Goal: Transaction & Acquisition: Purchase product/service

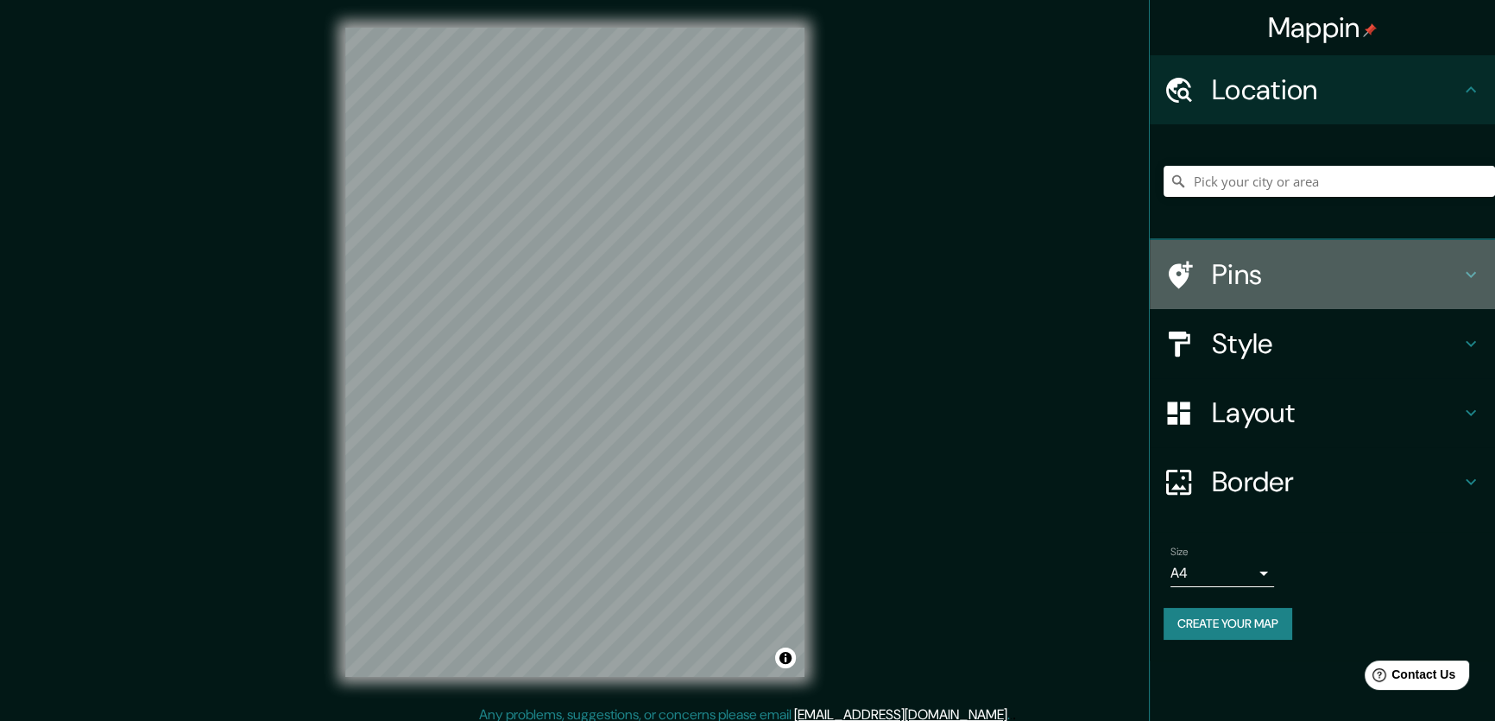
click at [1228, 292] on h4 "Pins" at bounding box center [1336, 274] width 249 height 35
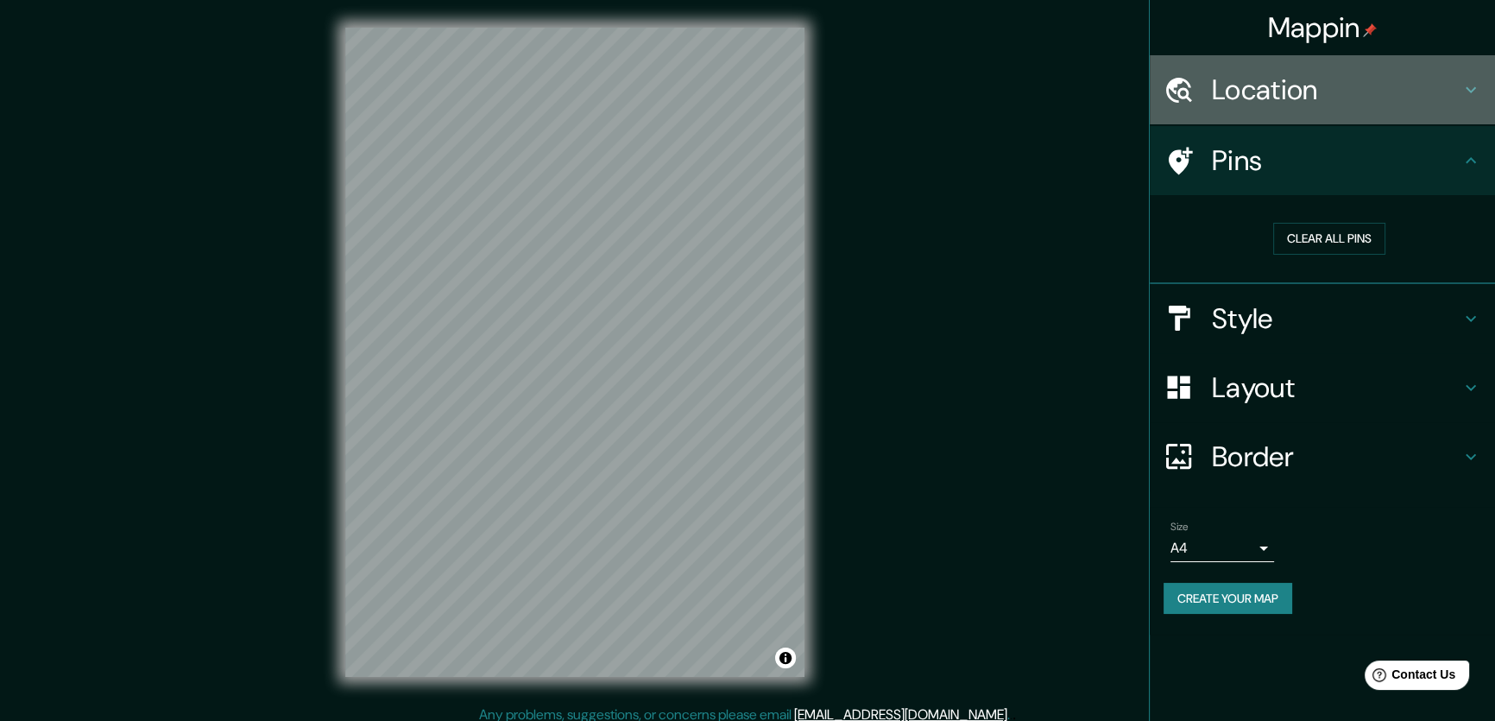
click at [1240, 104] on h4 "Location" at bounding box center [1336, 89] width 249 height 35
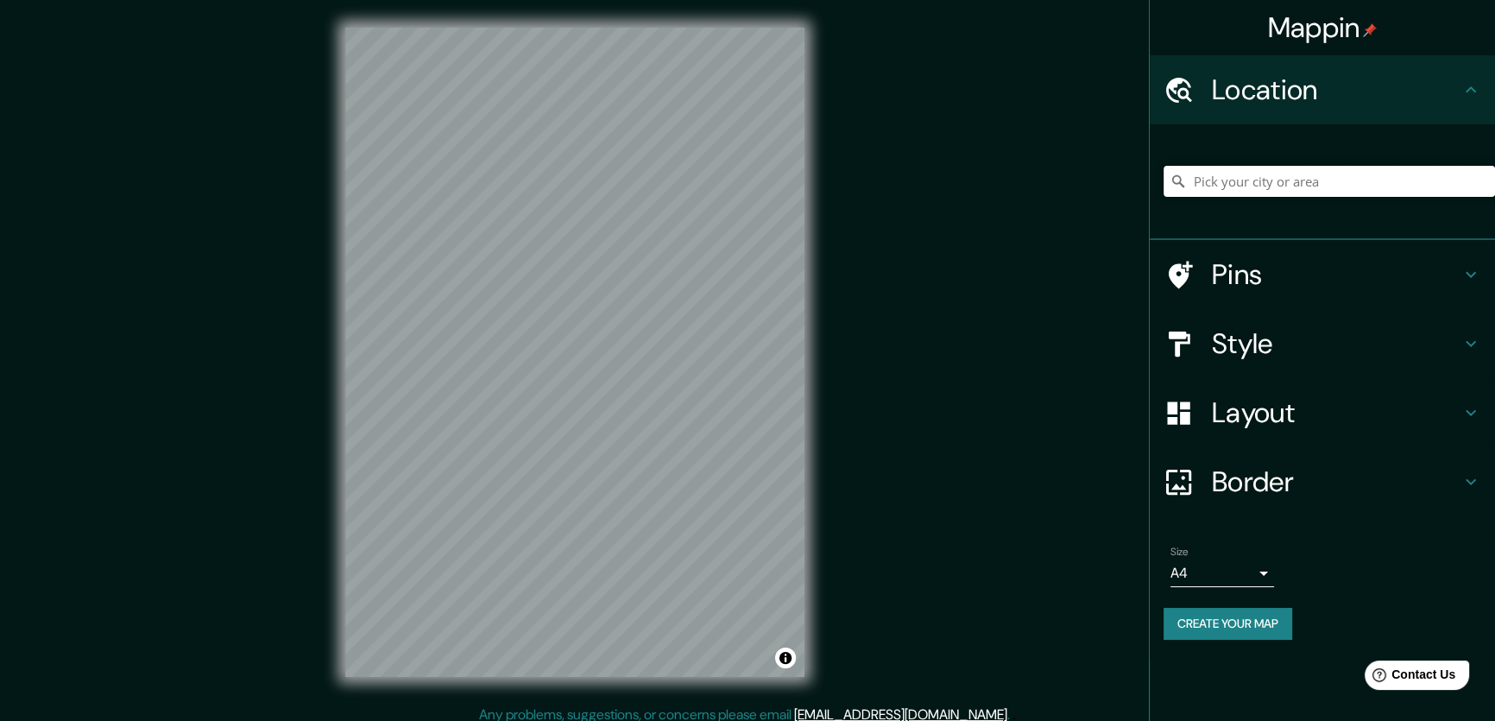
click at [1336, 197] on input "Pick your city or area" at bounding box center [1328, 181] width 331 height 31
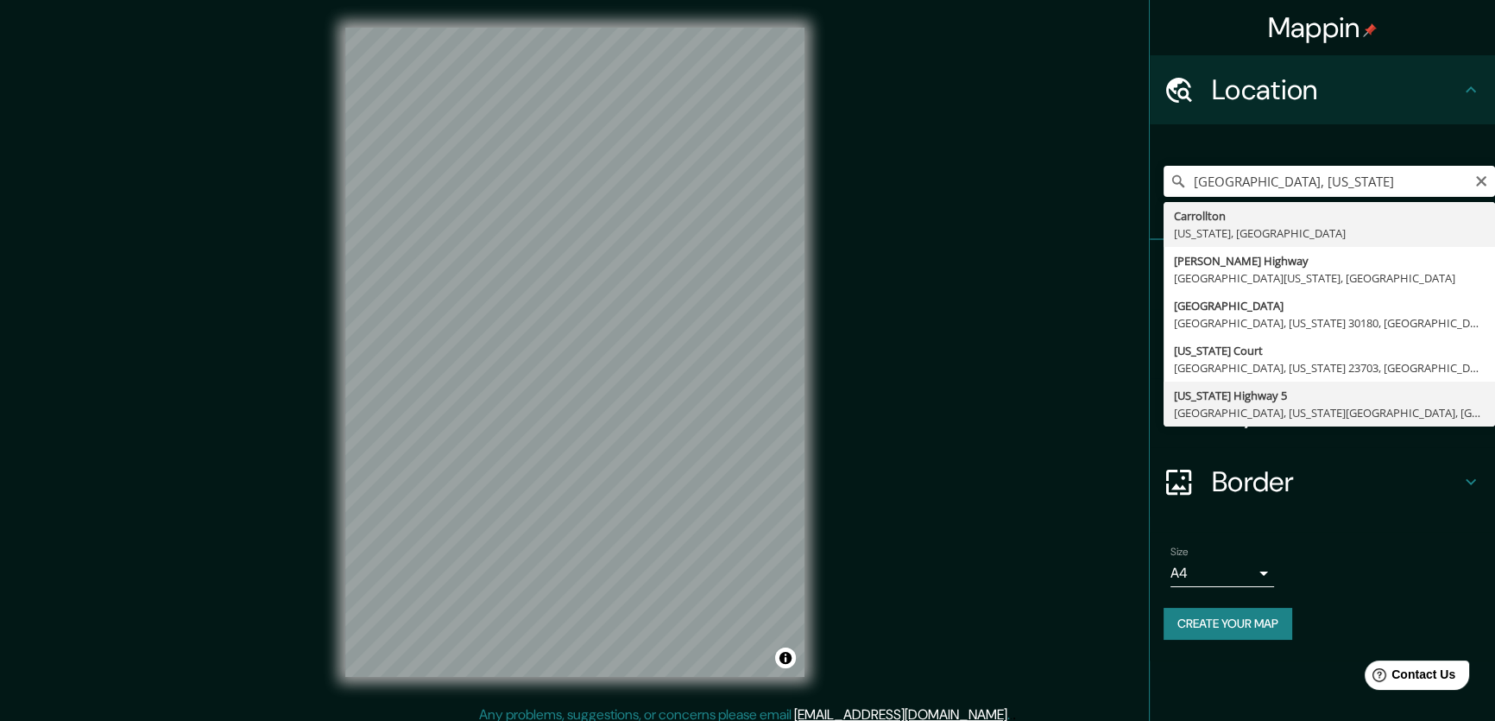
type input "[US_STATE][GEOGRAPHIC_DATA][US_STATE], [GEOGRAPHIC_DATA]"
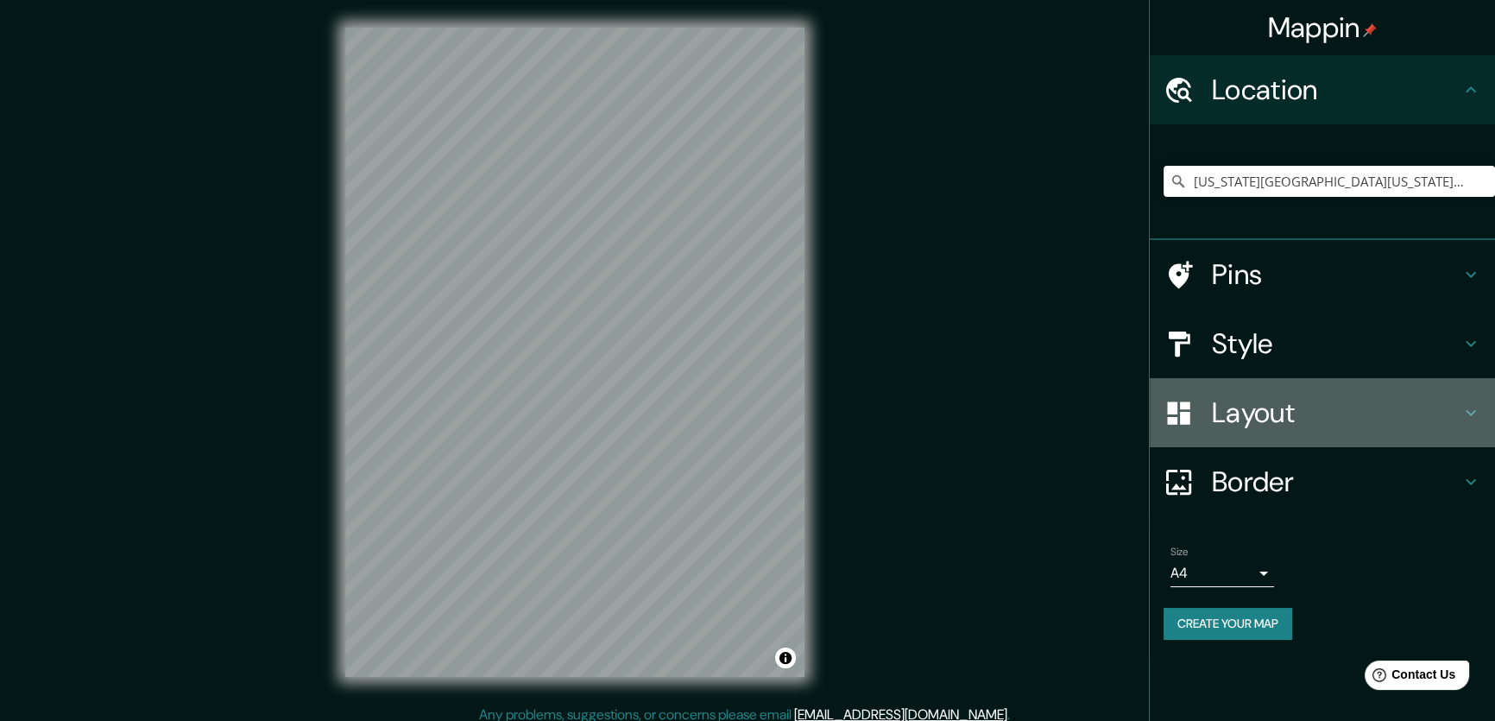
click at [1226, 430] on h4 "Layout" at bounding box center [1336, 412] width 249 height 35
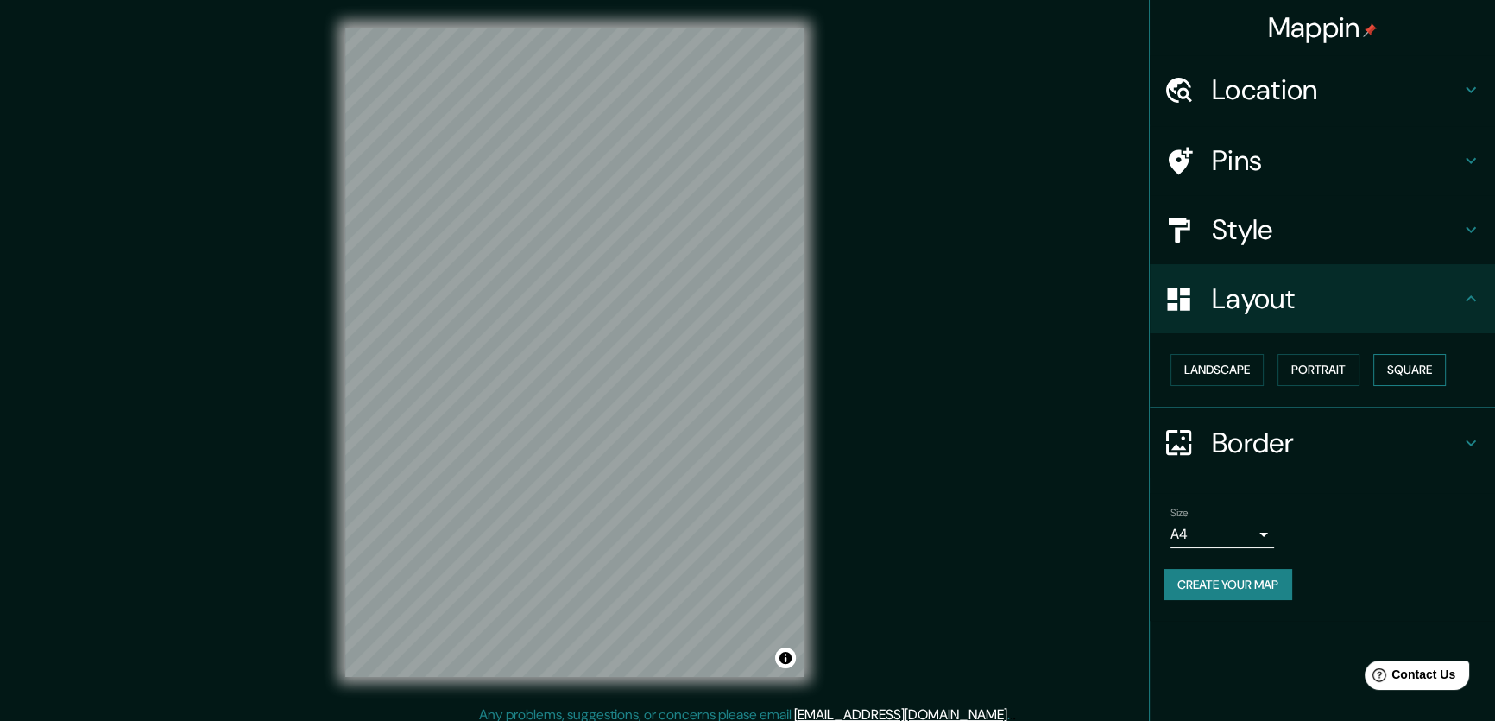
click at [1373, 386] on button "Square" at bounding box center [1409, 370] width 72 height 32
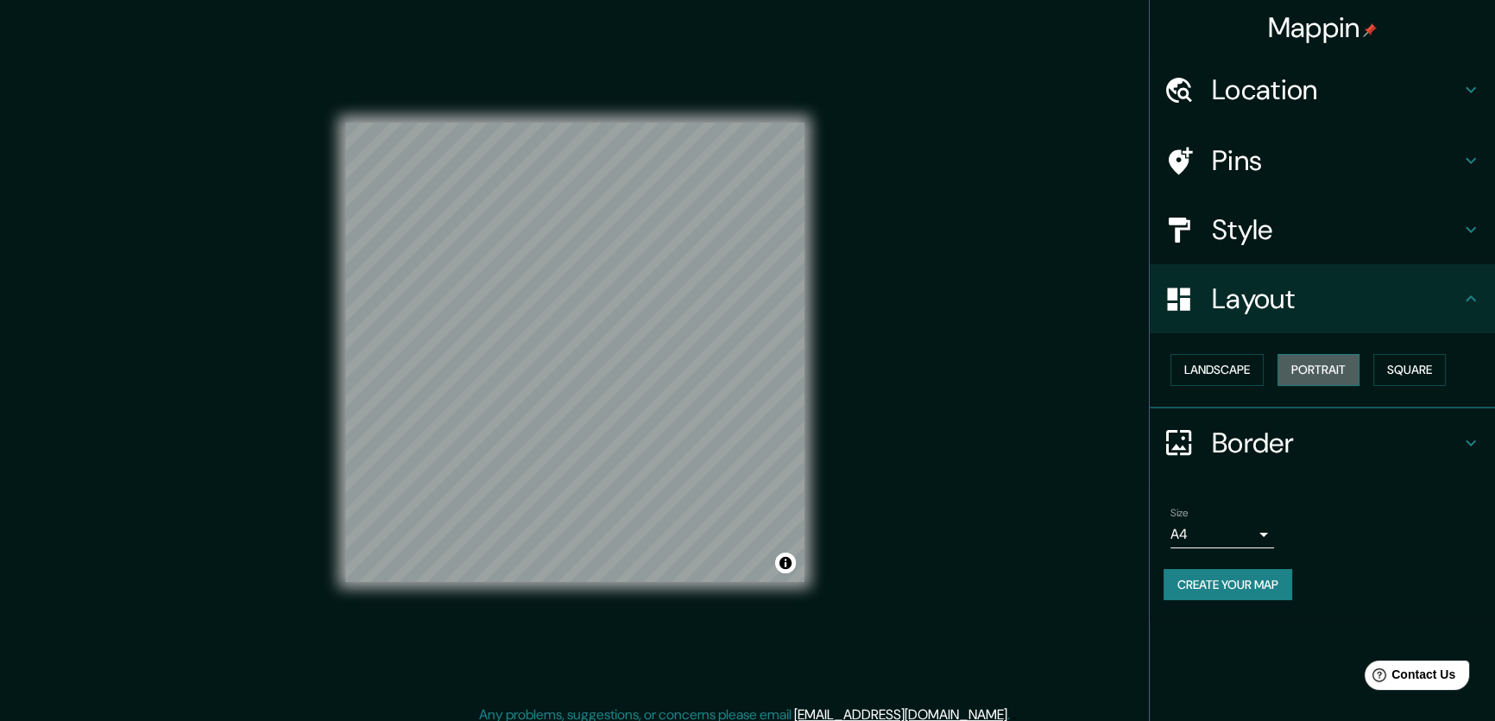
click at [1330, 386] on button "Portrait" at bounding box center [1318, 370] width 82 height 32
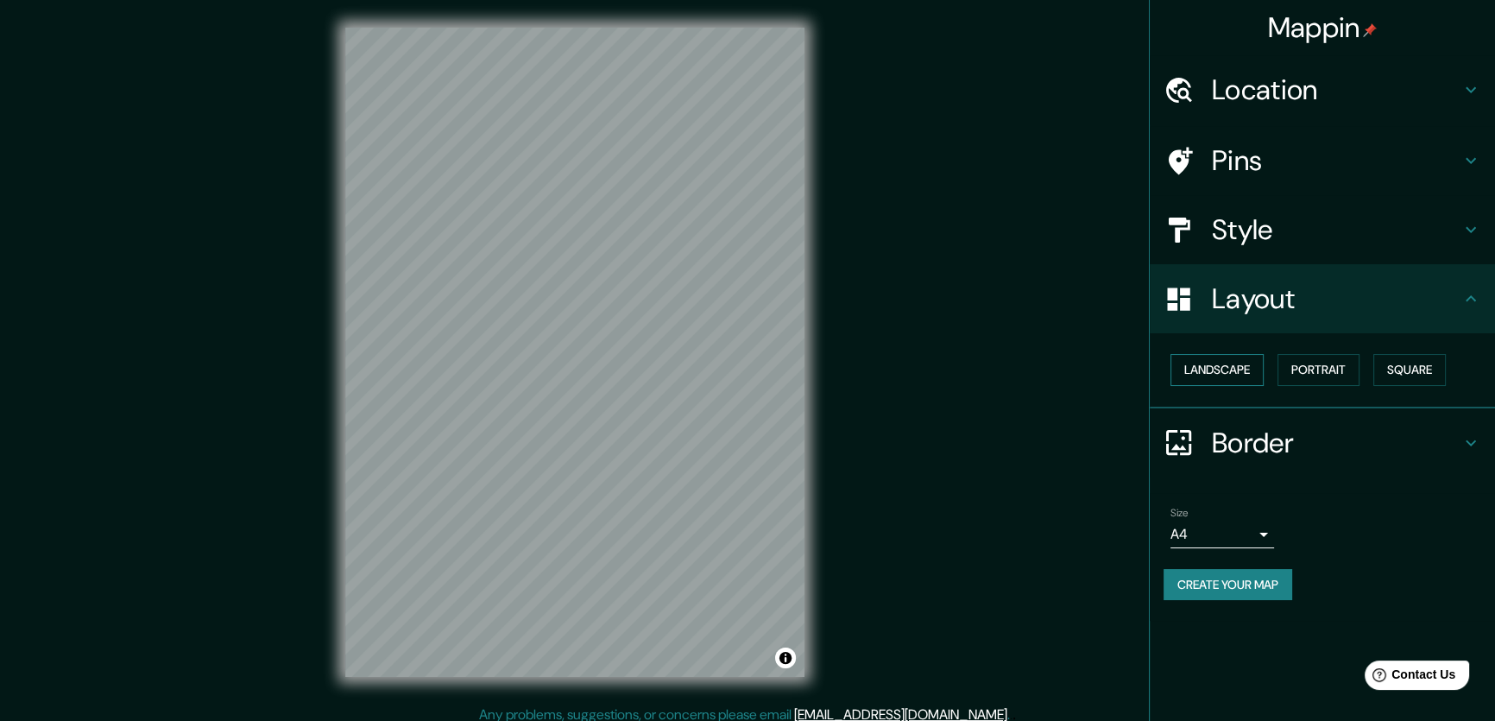
click at [1216, 386] on button "Landscape" at bounding box center [1216, 370] width 93 height 32
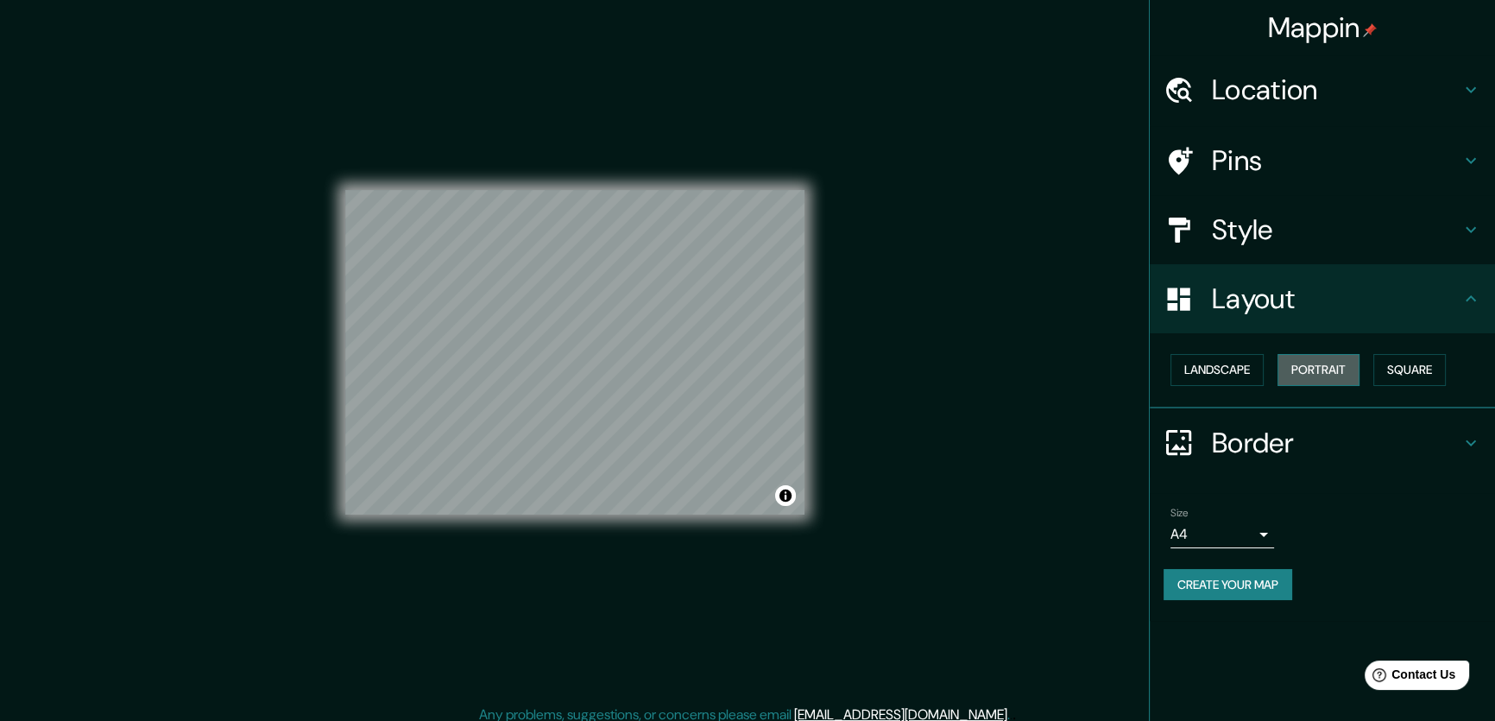
click at [1320, 386] on button "Portrait" at bounding box center [1318, 370] width 82 height 32
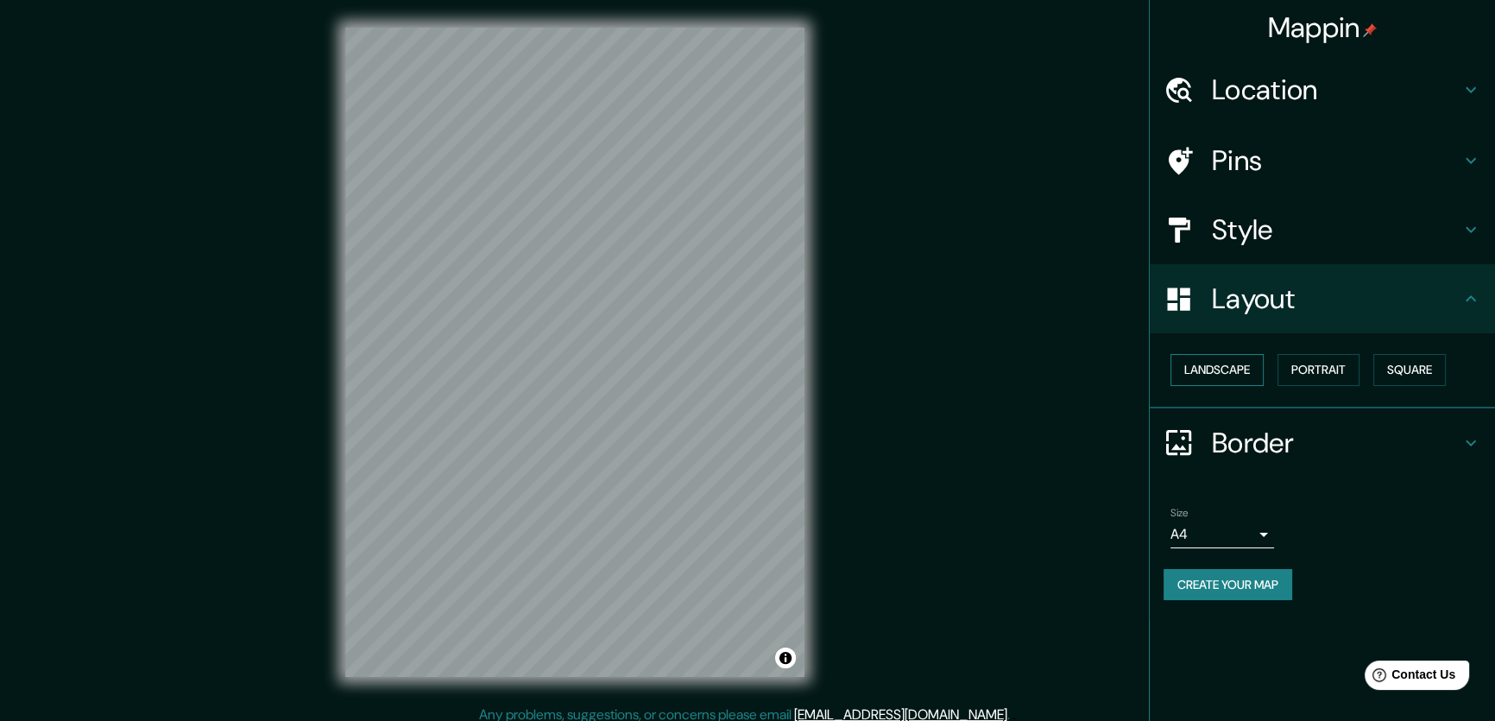
click at [1210, 386] on button "Landscape" at bounding box center [1216, 370] width 93 height 32
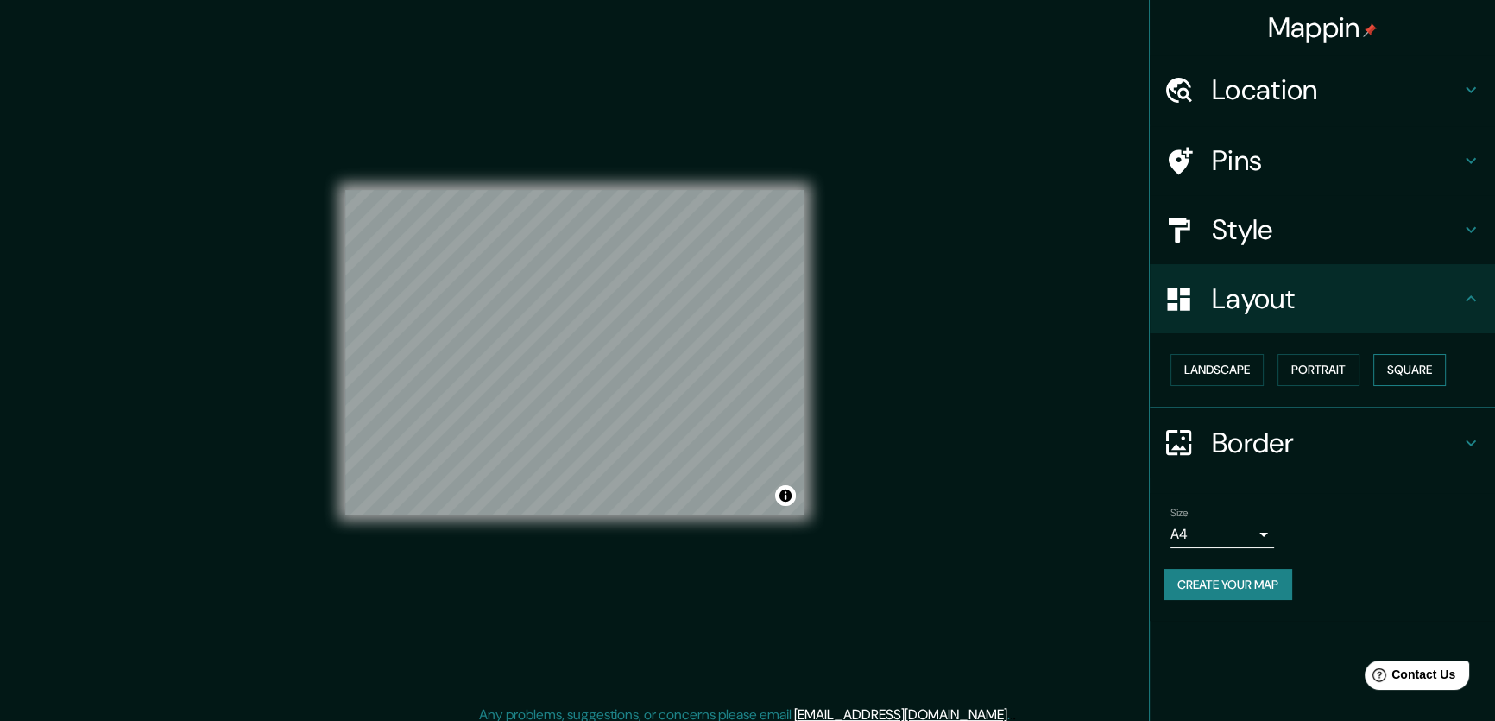
click at [1373, 386] on button "Square" at bounding box center [1409, 370] width 72 height 32
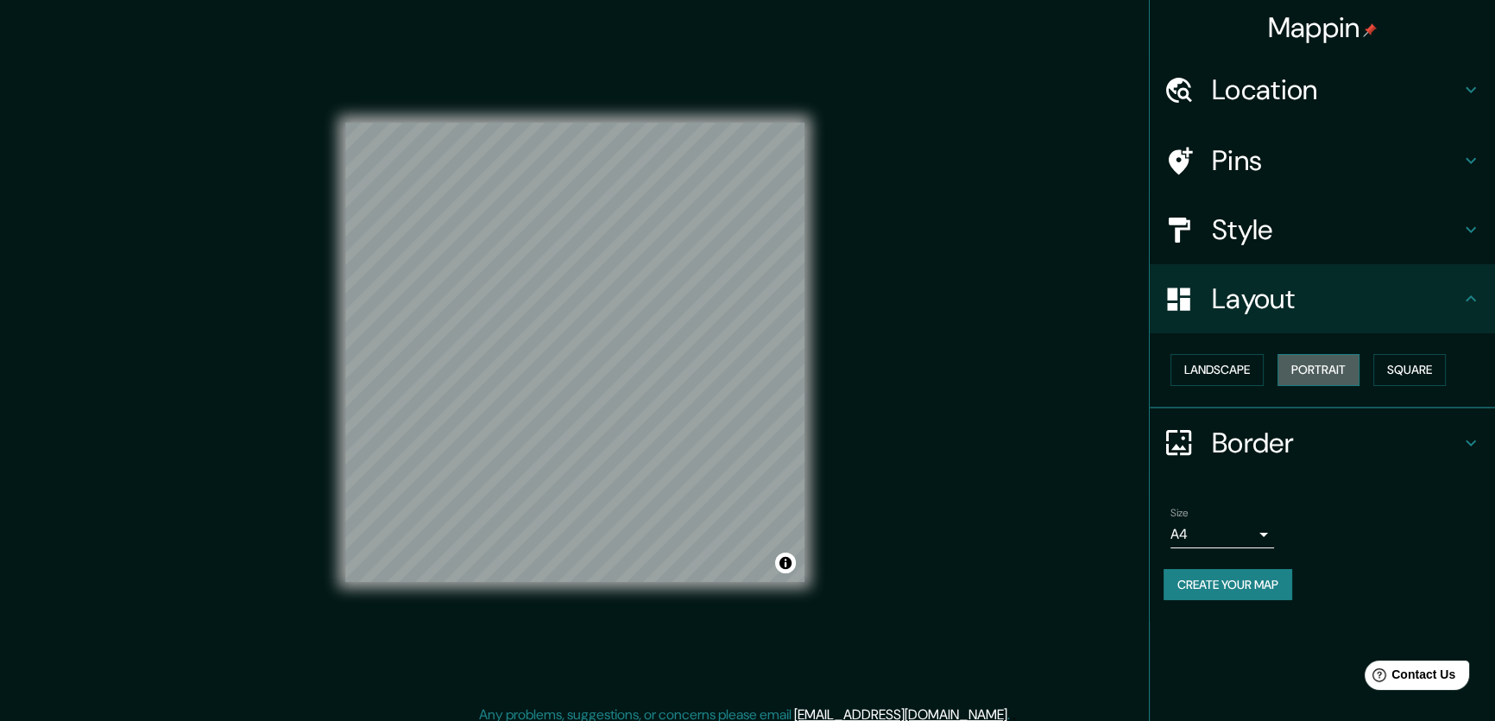
click at [1344, 386] on button "Portrait" at bounding box center [1318, 370] width 82 height 32
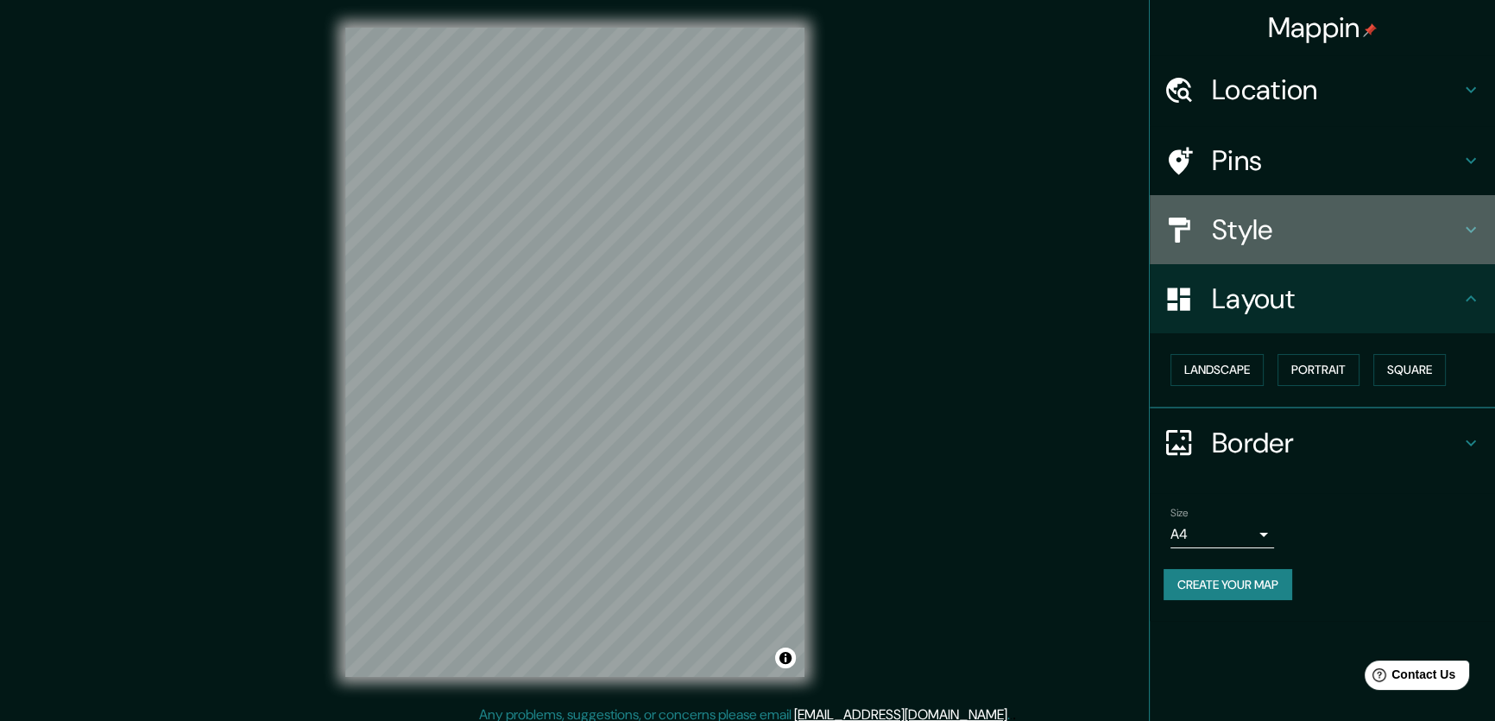
click at [1233, 247] on h4 "Style" at bounding box center [1336, 229] width 249 height 35
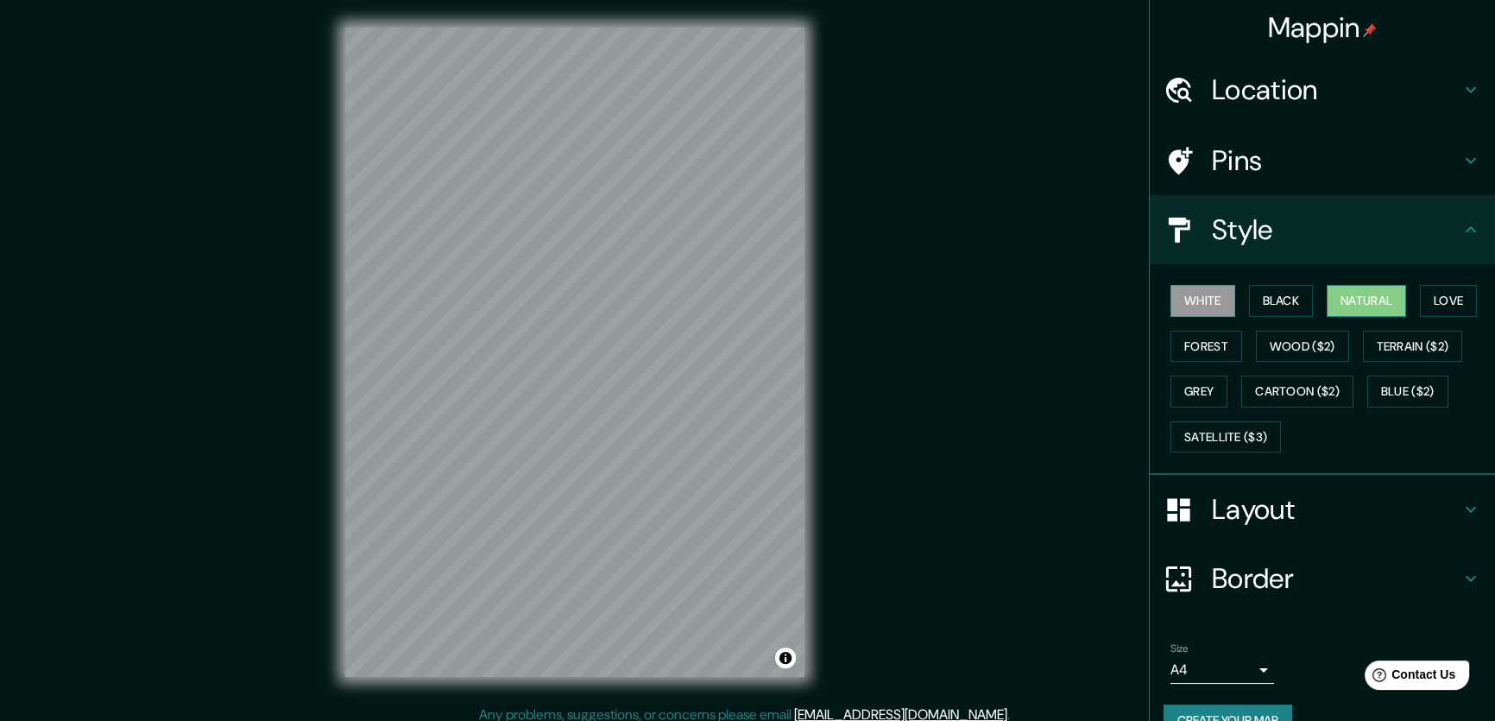
click at [1385, 317] on button "Natural" at bounding box center [1365, 301] width 79 height 32
click at [1349, 362] on button "Wood ($2)" at bounding box center [1302, 346] width 93 height 32
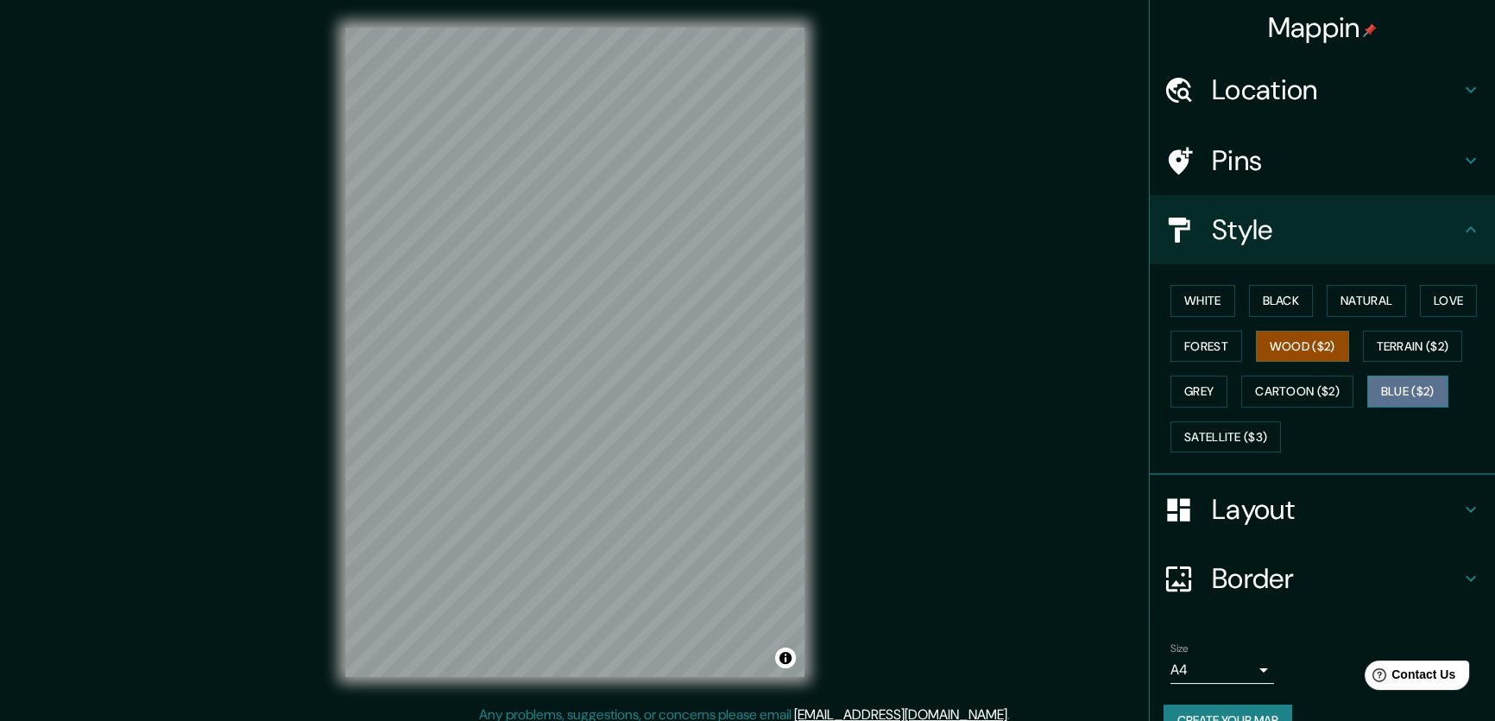
click at [1367, 407] on button "Blue ($2)" at bounding box center [1407, 391] width 81 height 32
click at [1241, 407] on button "Cartoon ($2)" at bounding box center [1297, 391] width 112 height 32
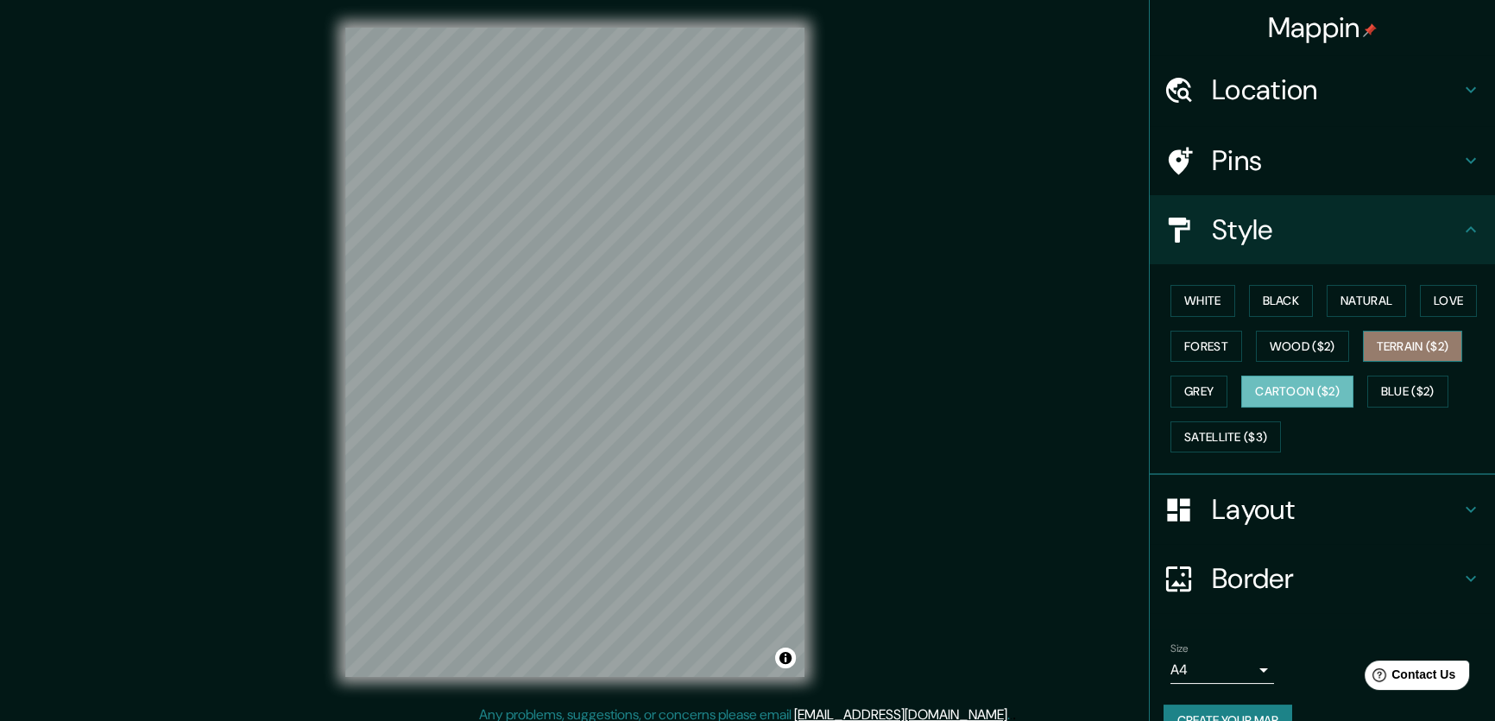
click at [1363, 362] on button "Terrain ($2)" at bounding box center [1413, 346] width 100 height 32
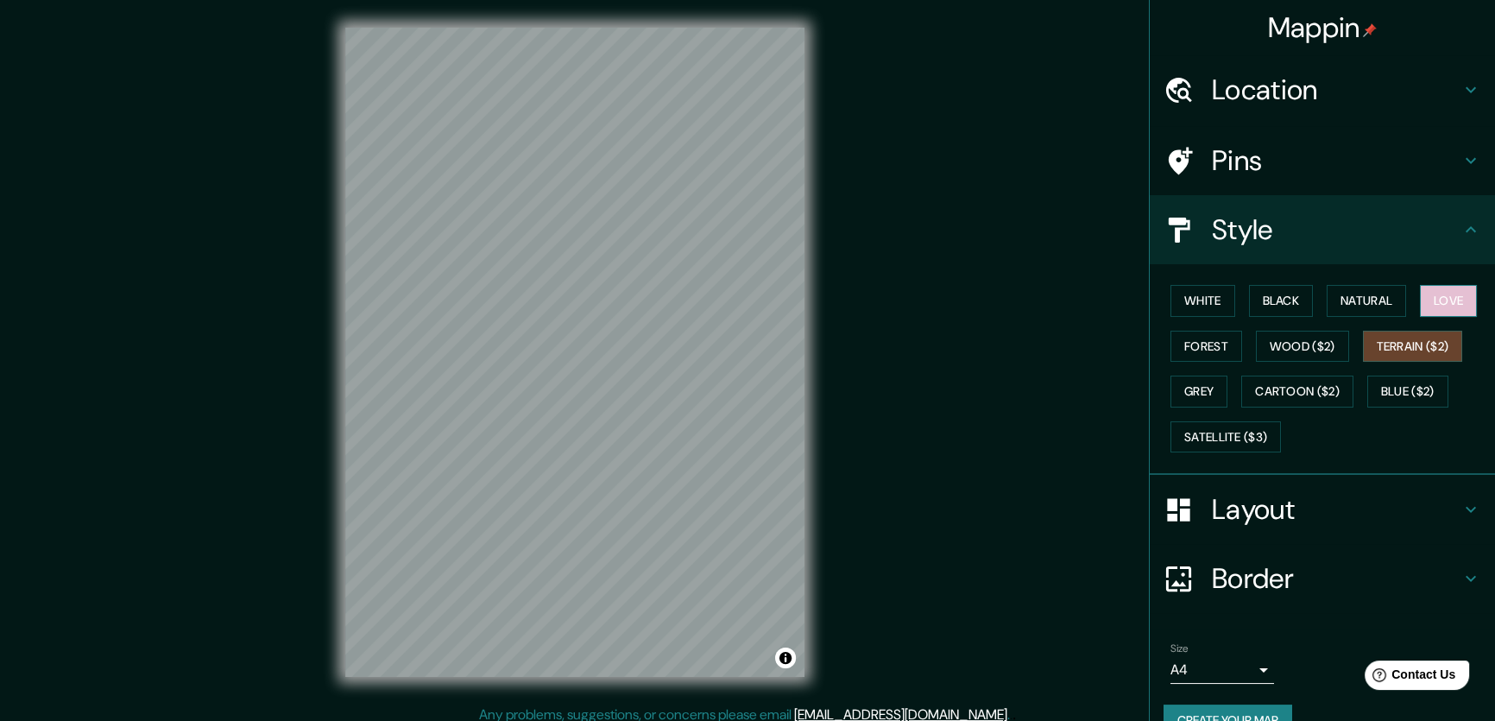
click at [1420, 317] on button "Love" at bounding box center [1448, 301] width 57 height 32
click at [1211, 317] on button "White" at bounding box center [1202, 301] width 65 height 32
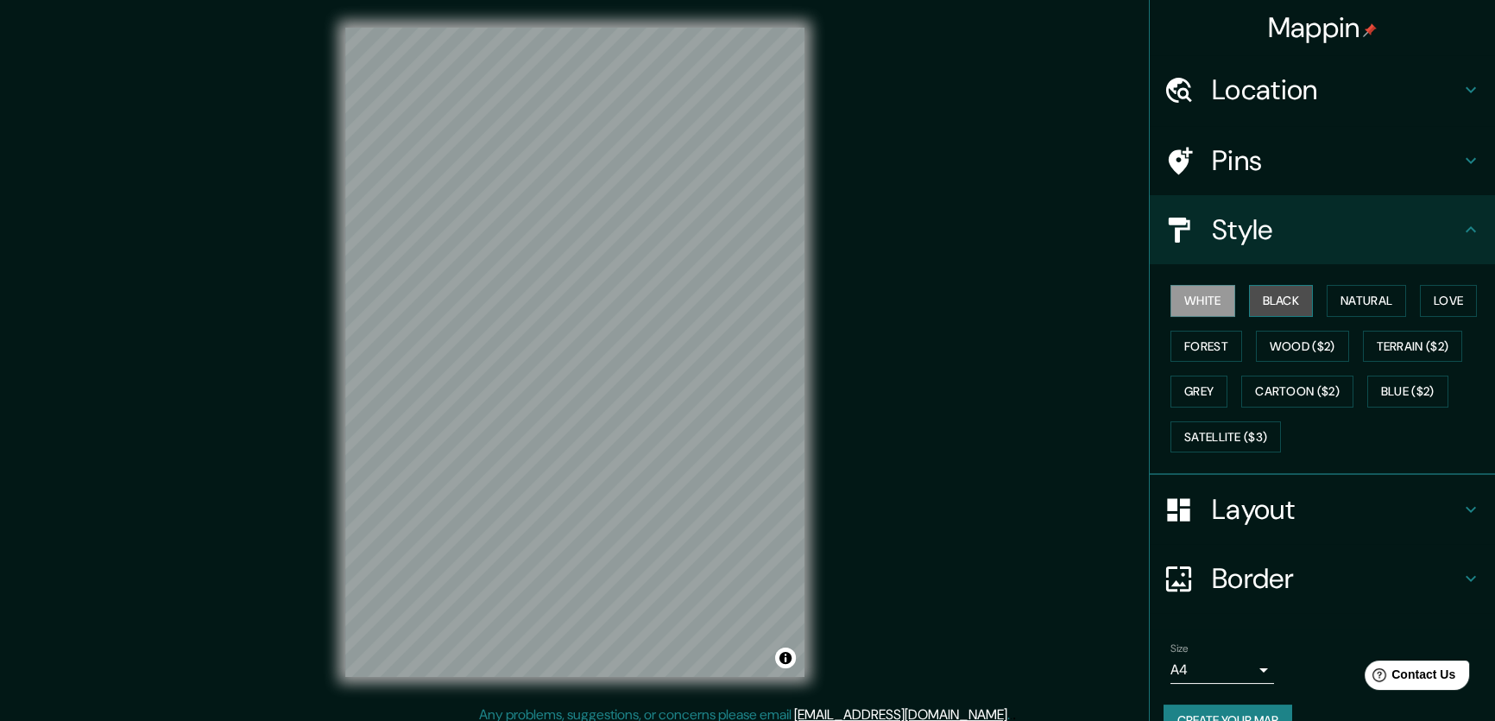
click at [1267, 317] on button "Black" at bounding box center [1281, 301] width 65 height 32
click at [1217, 317] on button "White" at bounding box center [1202, 301] width 65 height 32
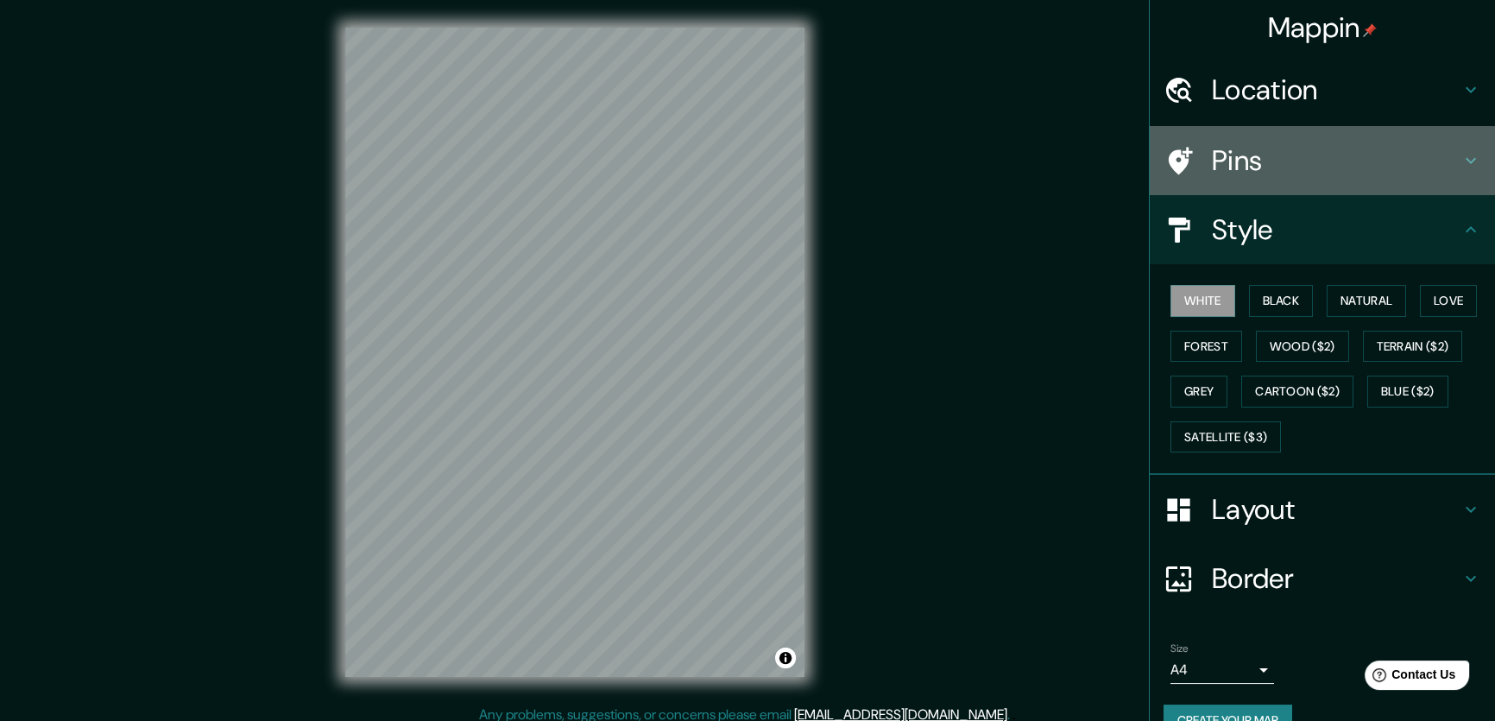
click at [1288, 178] on h4 "Pins" at bounding box center [1336, 160] width 249 height 35
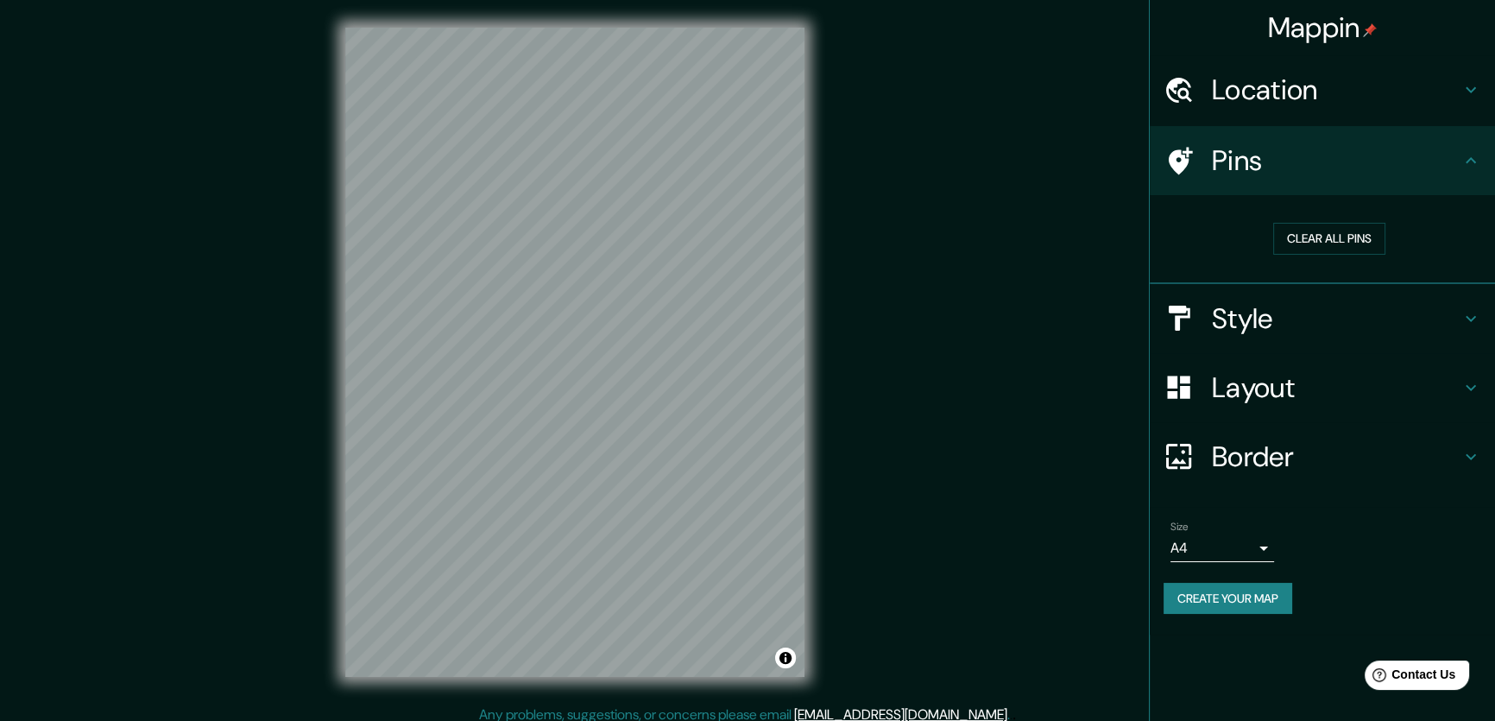
click at [1269, 107] on h4 "Location" at bounding box center [1336, 89] width 249 height 35
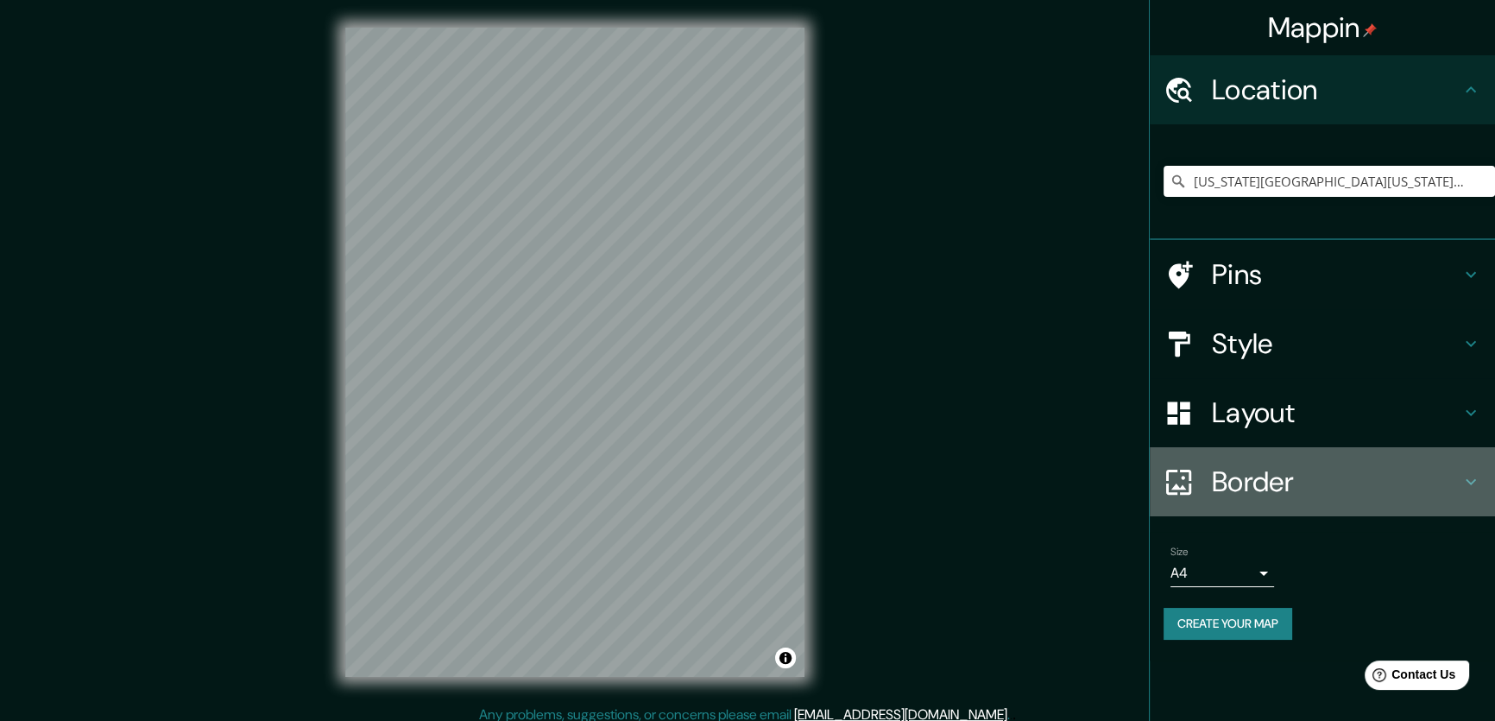
click at [1243, 499] on h4 "Border" at bounding box center [1336, 481] width 249 height 35
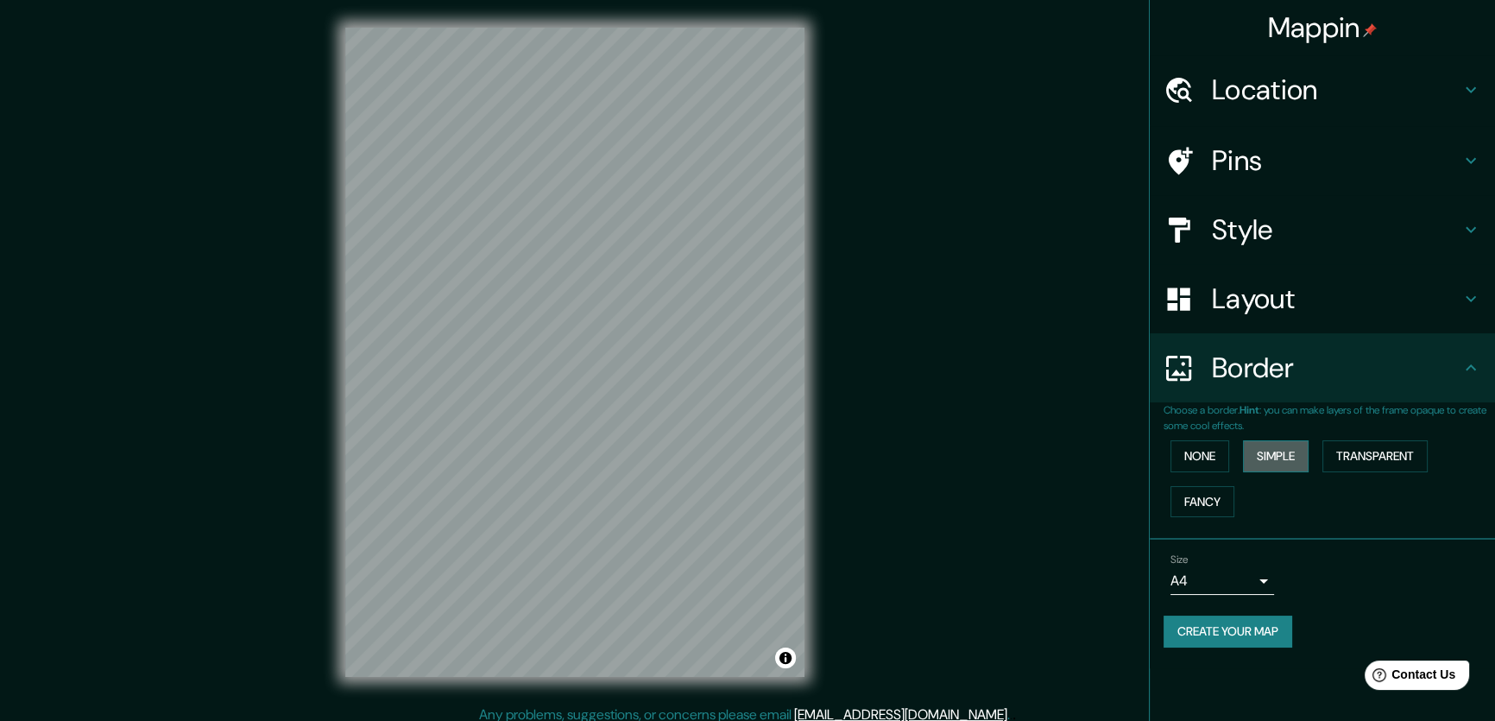
click at [1285, 472] on button "Simple" at bounding box center [1276, 456] width 66 height 32
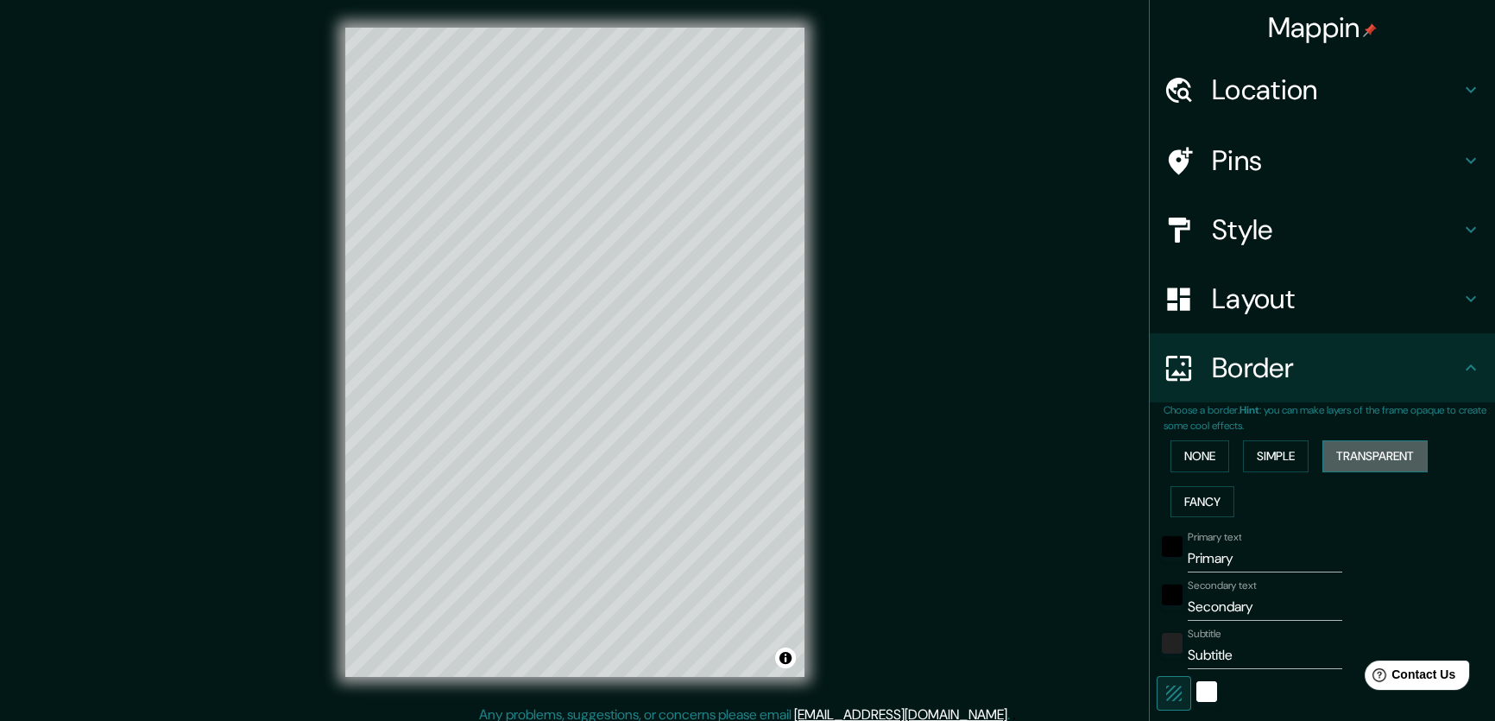
click at [1419, 472] on button "Transparent" at bounding box center [1374, 456] width 105 height 32
click at [1205, 518] on button "Fancy" at bounding box center [1202, 502] width 64 height 32
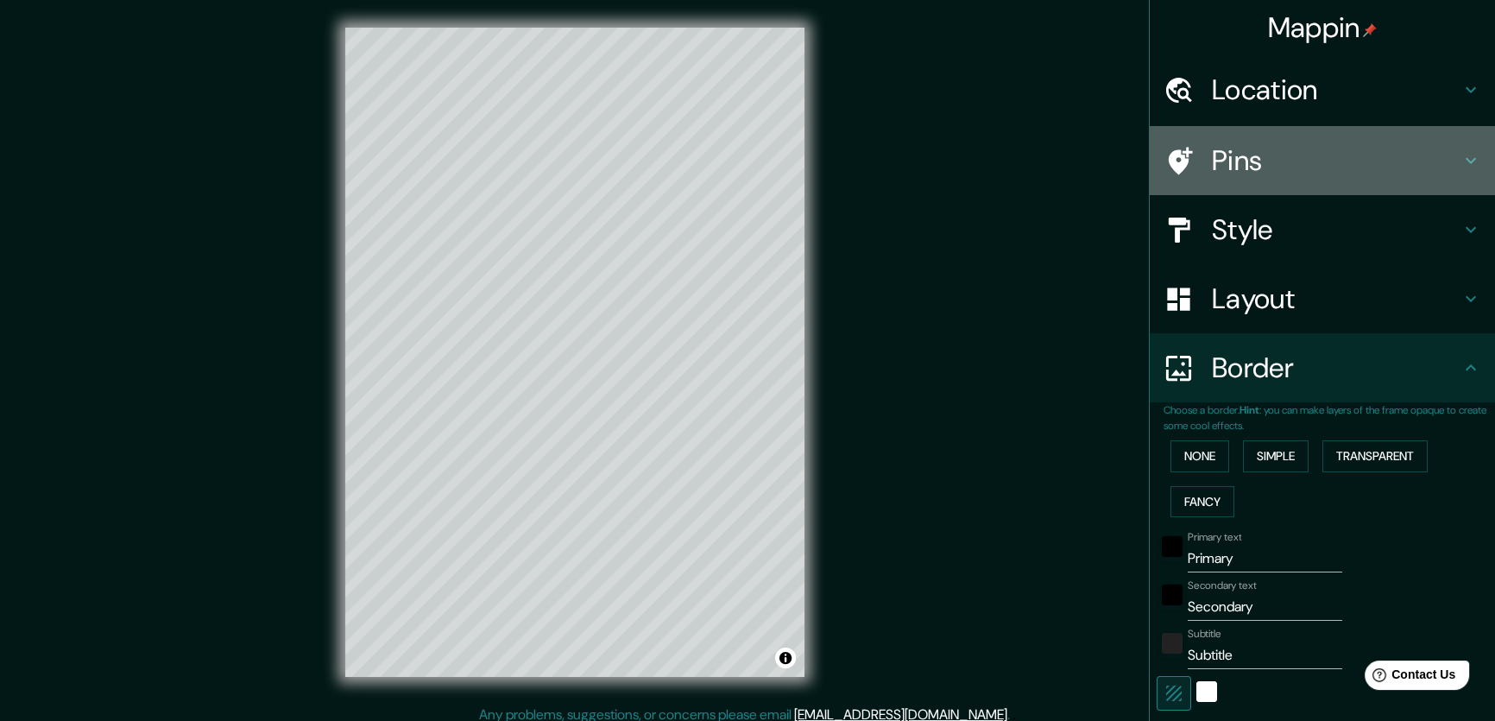
click at [1245, 178] on h4 "Pins" at bounding box center [1336, 160] width 249 height 35
type input "212"
type input "42"
type input "21"
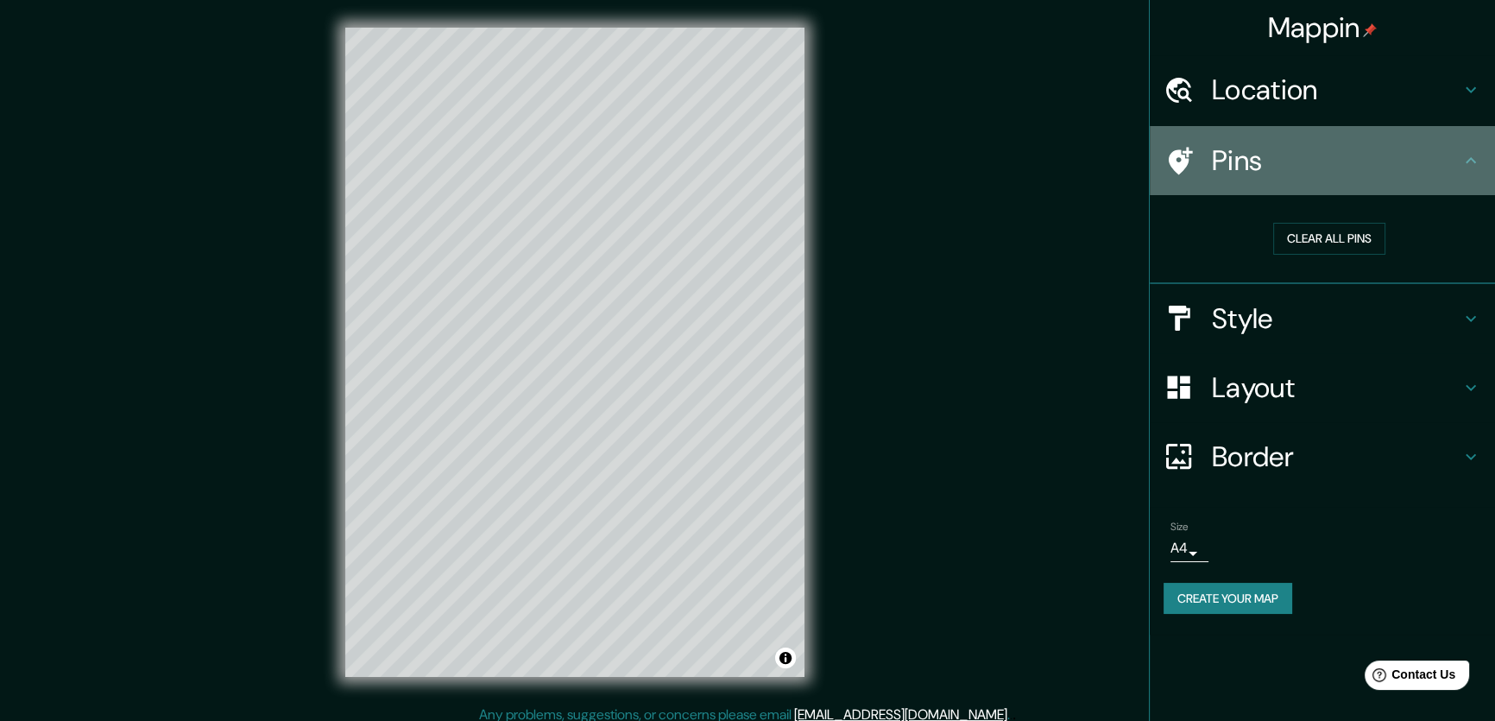
click at [1245, 178] on h4 "Pins" at bounding box center [1336, 160] width 249 height 35
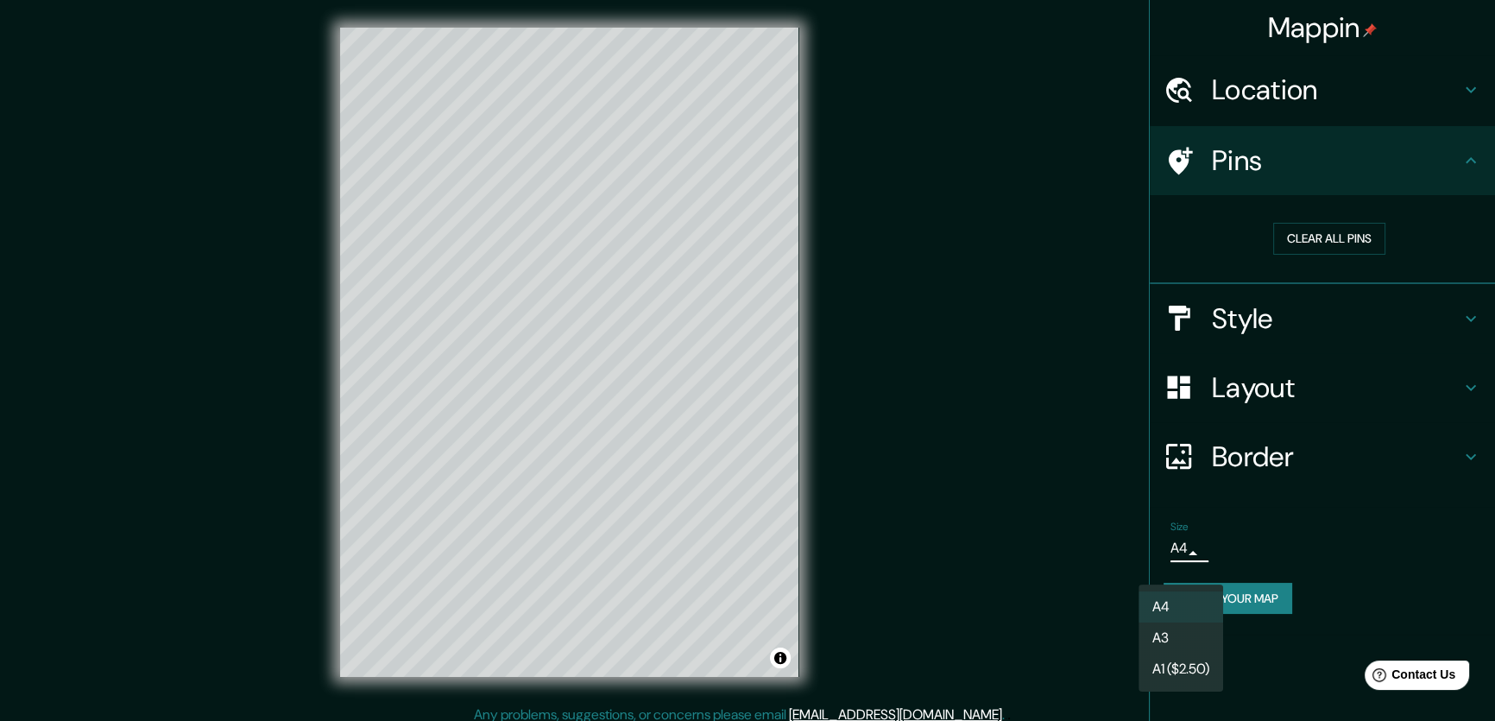
click at [1174, 633] on body "Mappin Location [US_STATE][GEOGRAPHIC_DATA][US_STATE], [GEOGRAPHIC_DATA] Pins C…" at bounding box center [747, 360] width 1495 height 721
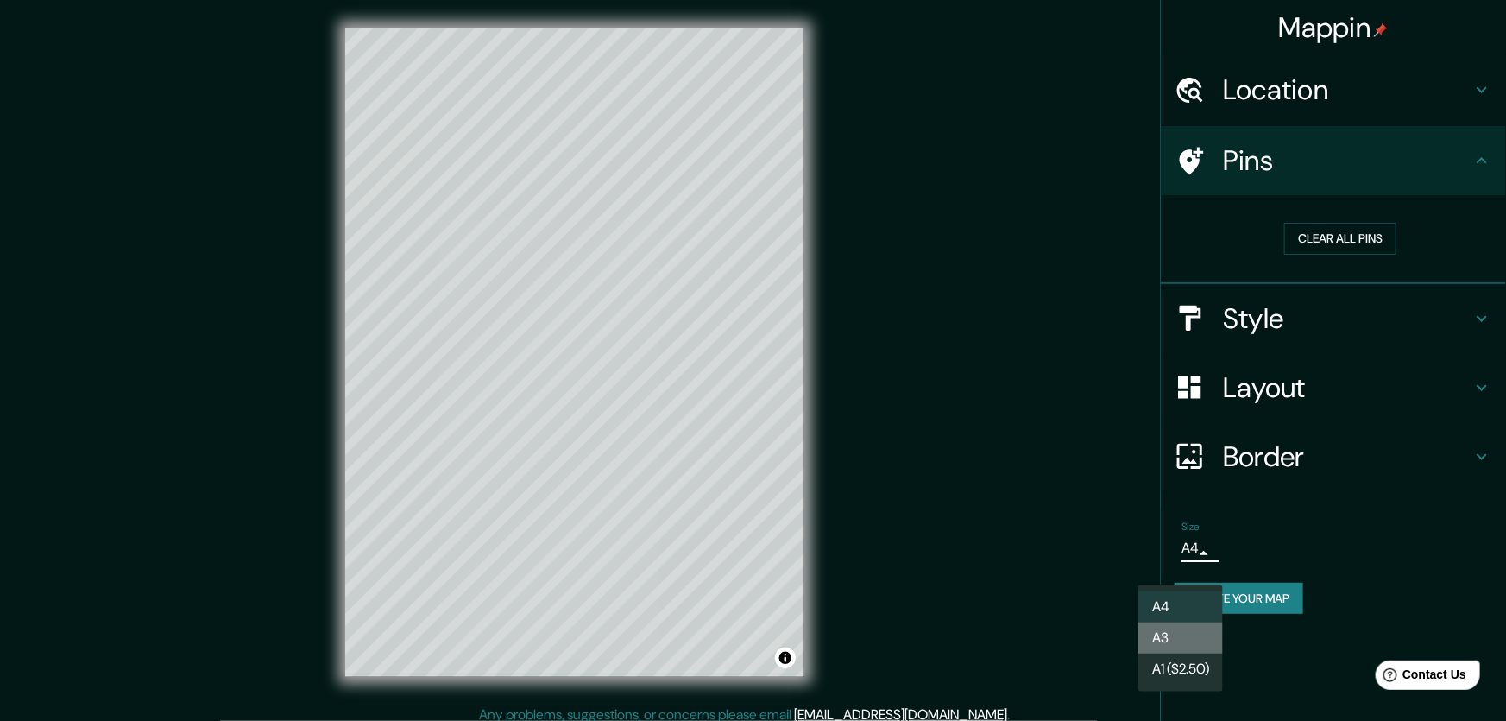
click at [1174, 633] on li "A3" at bounding box center [1180, 637] width 85 height 31
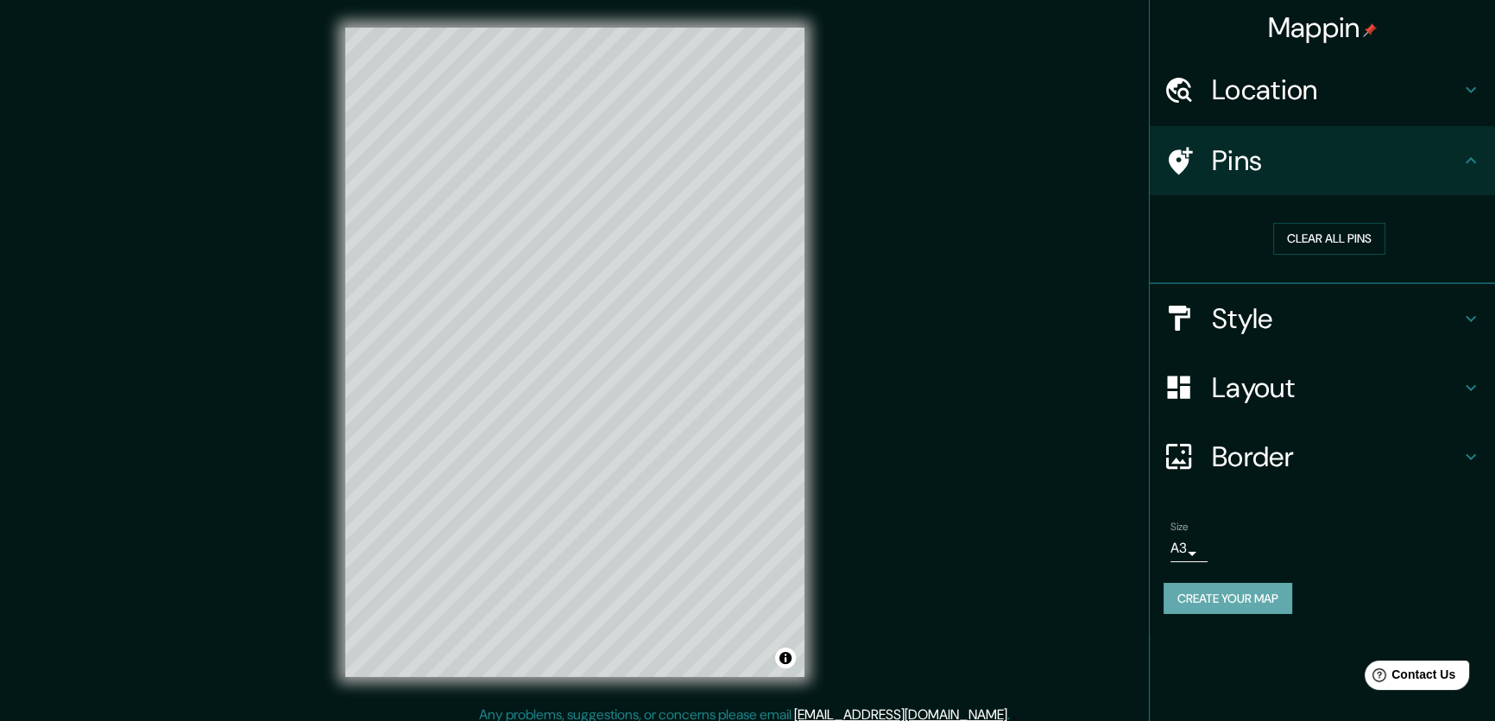
click at [1260, 614] on button "Create your map" at bounding box center [1227, 598] width 129 height 32
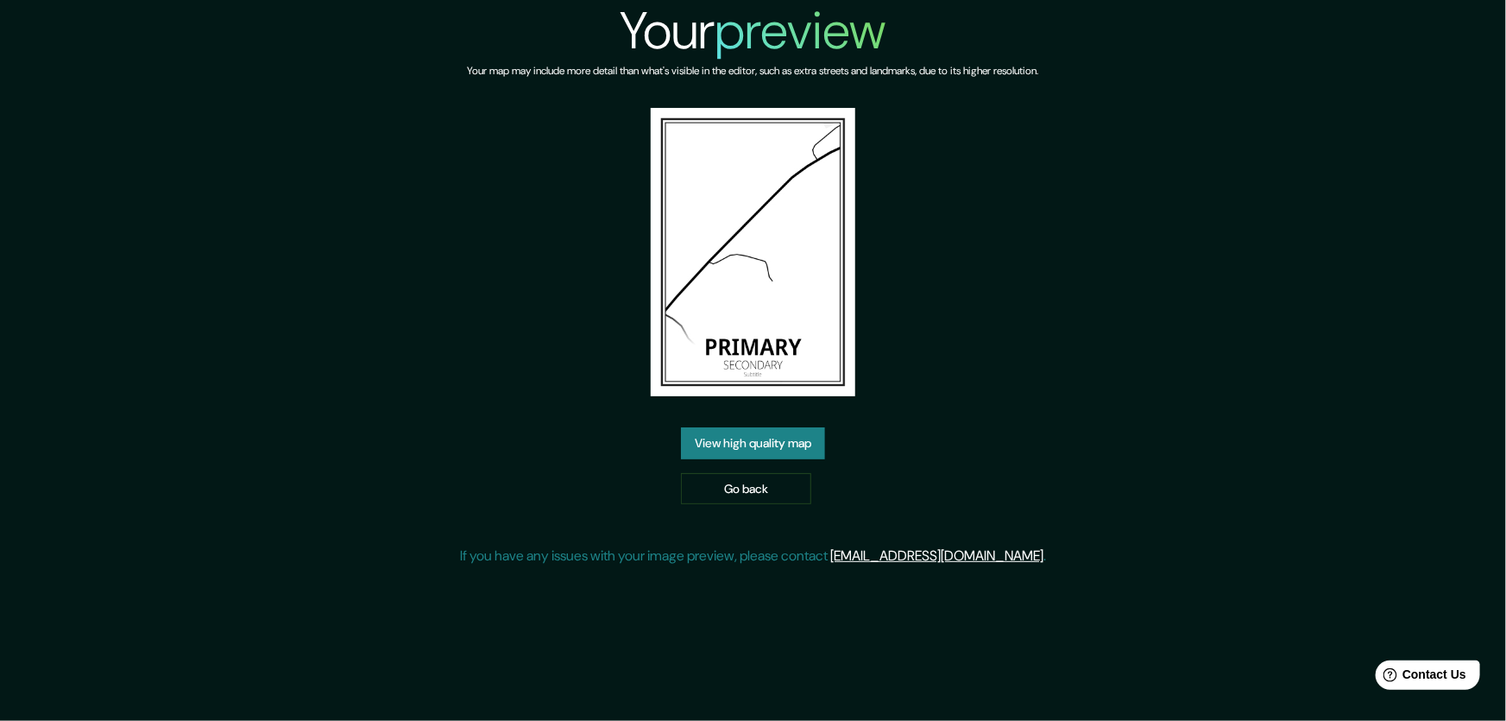
click at [771, 459] on link "View high quality map" at bounding box center [753, 443] width 144 height 32
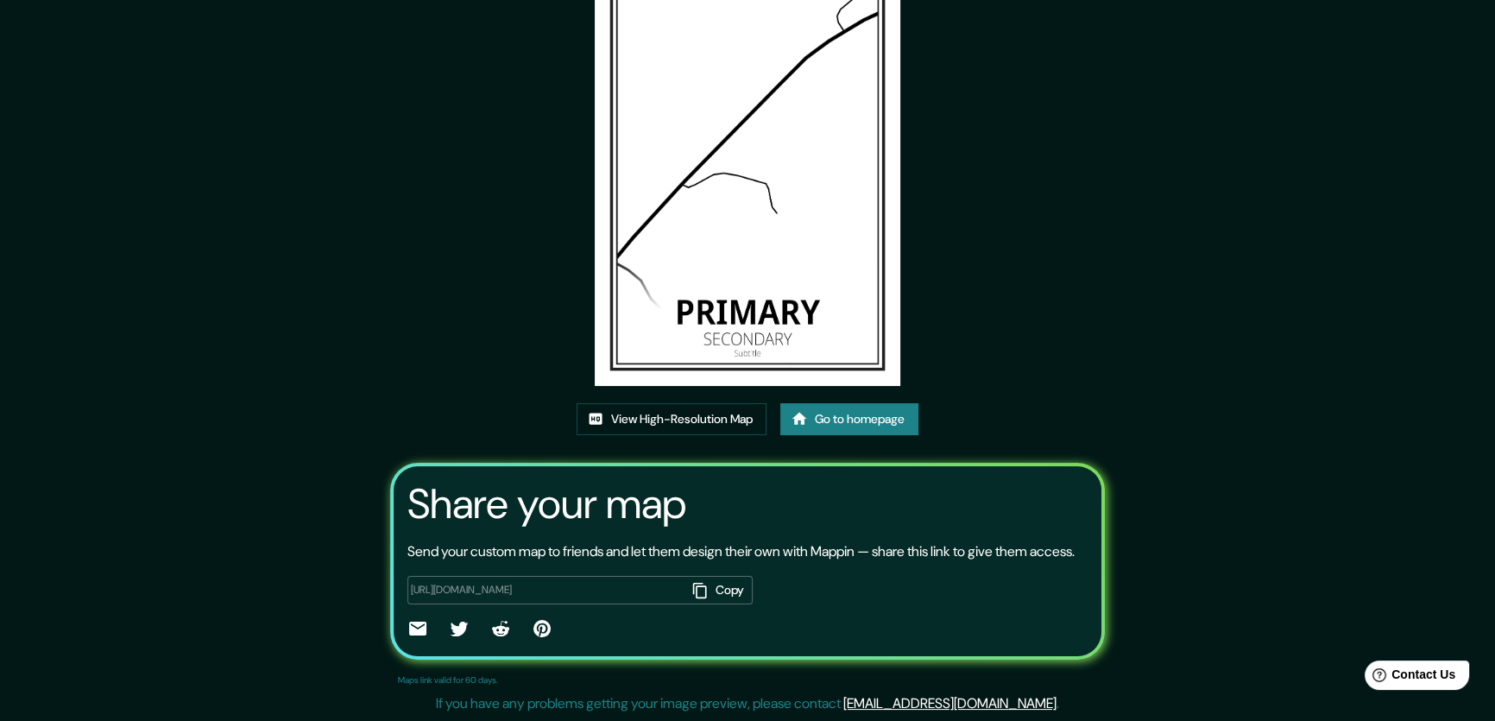
scroll to position [228, 0]
click at [667, 403] on link "View High-Resolution Map" at bounding box center [671, 419] width 190 height 32
